Goal: Task Accomplishment & Management: Use online tool/utility

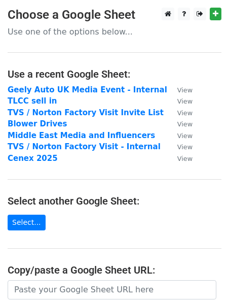
click at [227, 166] on main "Choose a Google Sheet Use one of the options below... Use a recent Google Sheet…" at bounding box center [114, 200] width 229 height 384
click at [36, 102] on strong "TLCC sell in" at bounding box center [32, 100] width 49 height 9
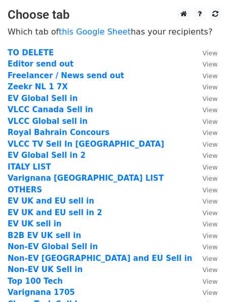
scroll to position [1, 0]
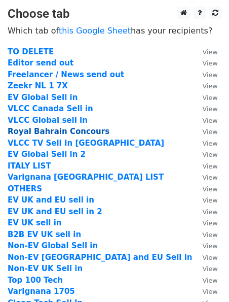
click at [54, 132] on strong "Royal Bahrain Concours" at bounding box center [59, 131] width 102 height 9
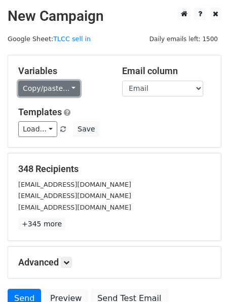
click at [54, 87] on link "Copy/paste..." at bounding box center [49, 89] width 62 height 16
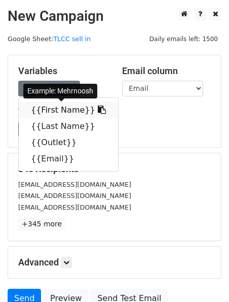
click at [52, 111] on link "{{First Name}}" at bounding box center [68, 110] width 99 height 16
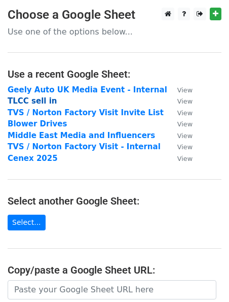
click at [39, 102] on strong "TLCC sell in" at bounding box center [32, 100] width 49 height 9
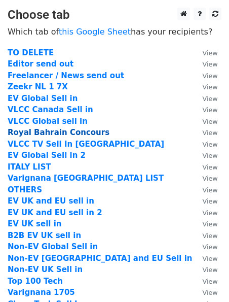
click at [55, 130] on strong "Royal Bahrain Concours" at bounding box center [59, 132] width 102 height 9
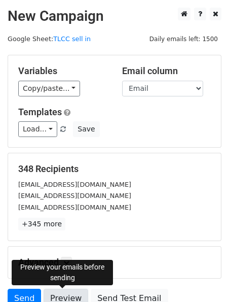
click at [70, 290] on link "Preview" at bounding box center [66, 298] width 45 height 19
click at [75, 291] on link "Preview" at bounding box center [66, 298] width 45 height 19
click at [65, 297] on link "Preview" at bounding box center [66, 298] width 45 height 19
click at [56, 293] on link "Preview" at bounding box center [66, 298] width 45 height 19
